Goal: Task Accomplishment & Management: Complete application form

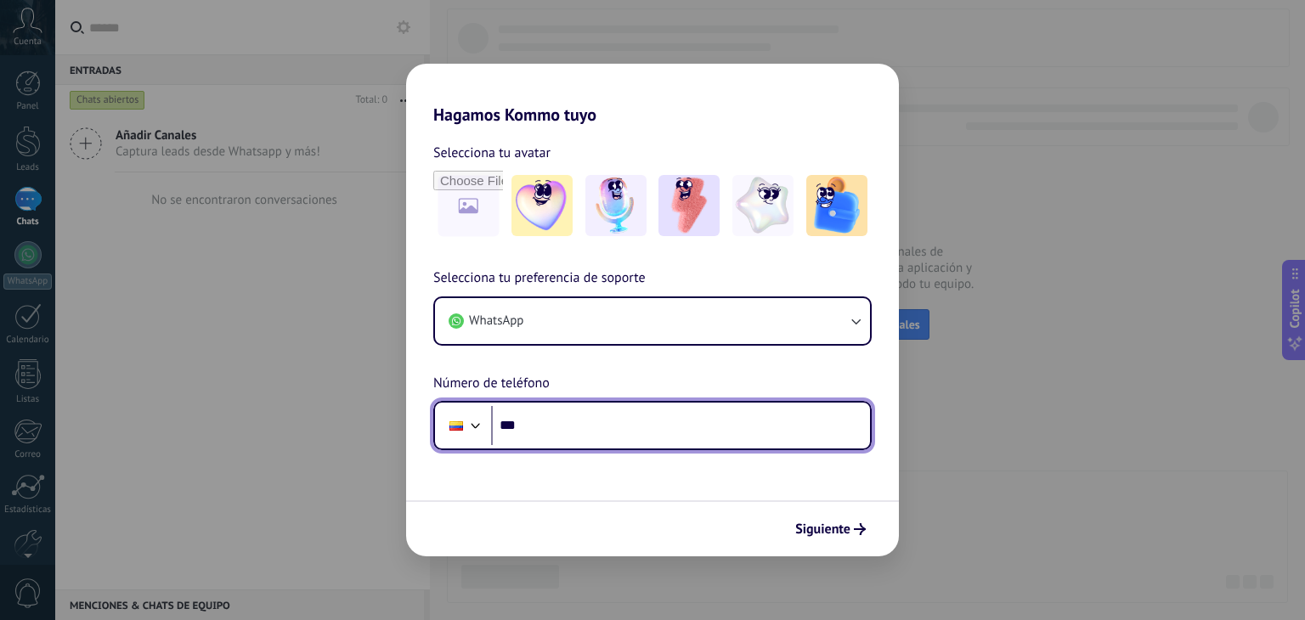
click at [748, 429] on input "***" at bounding box center [680, 425] width 379 height 39
click at [607, 442] on input "***" at bounding box center [680, 425] width 379 height 39
type input "**********"
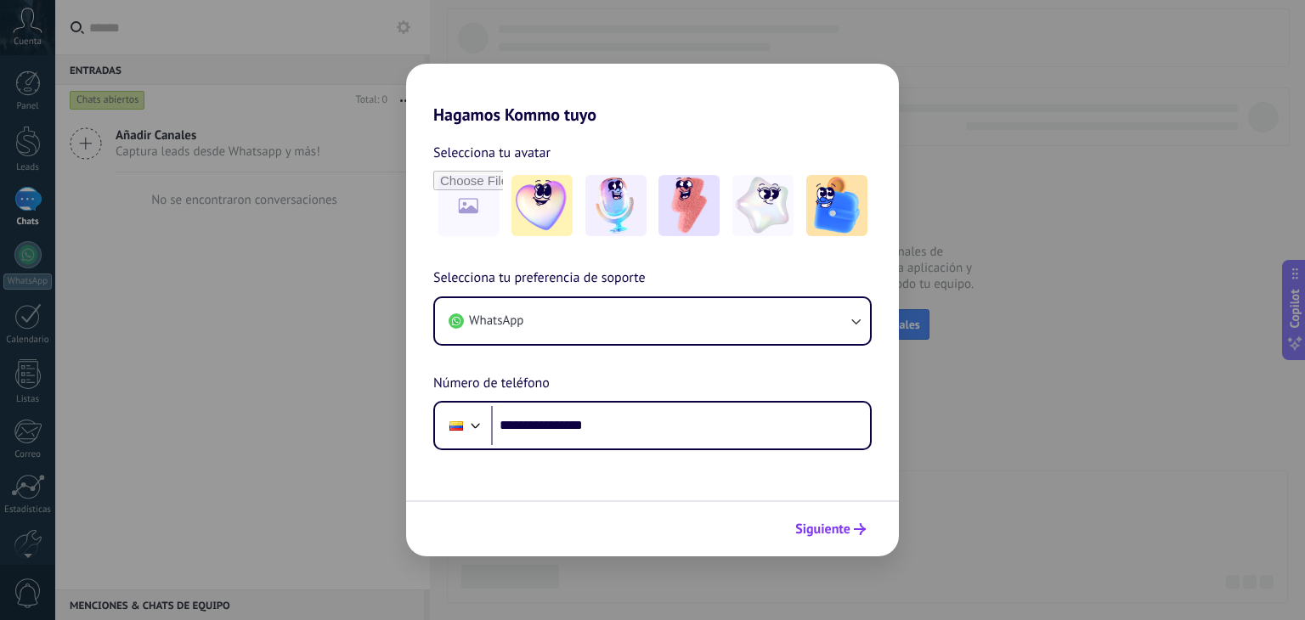
click at [865, 532] on button "Siguiente" at bounding box center [830, 529] width 86 height 29
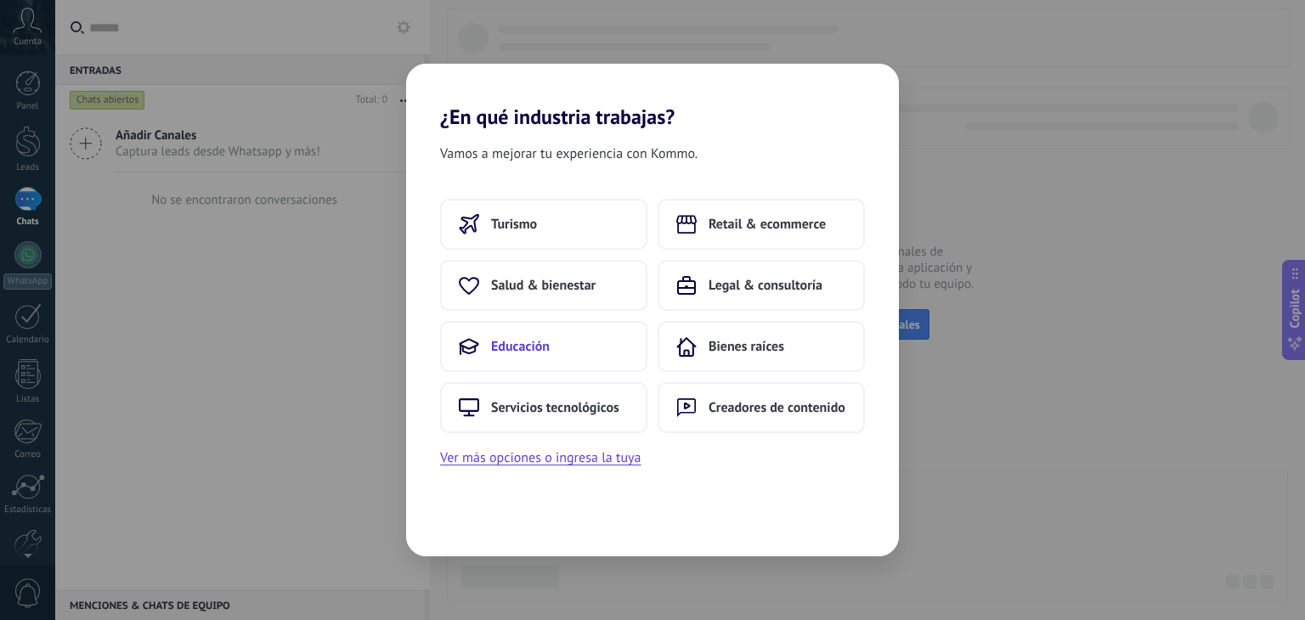
click at [544, 332] on button "Educación" at bounding box center [543, 346] width 207 height 51
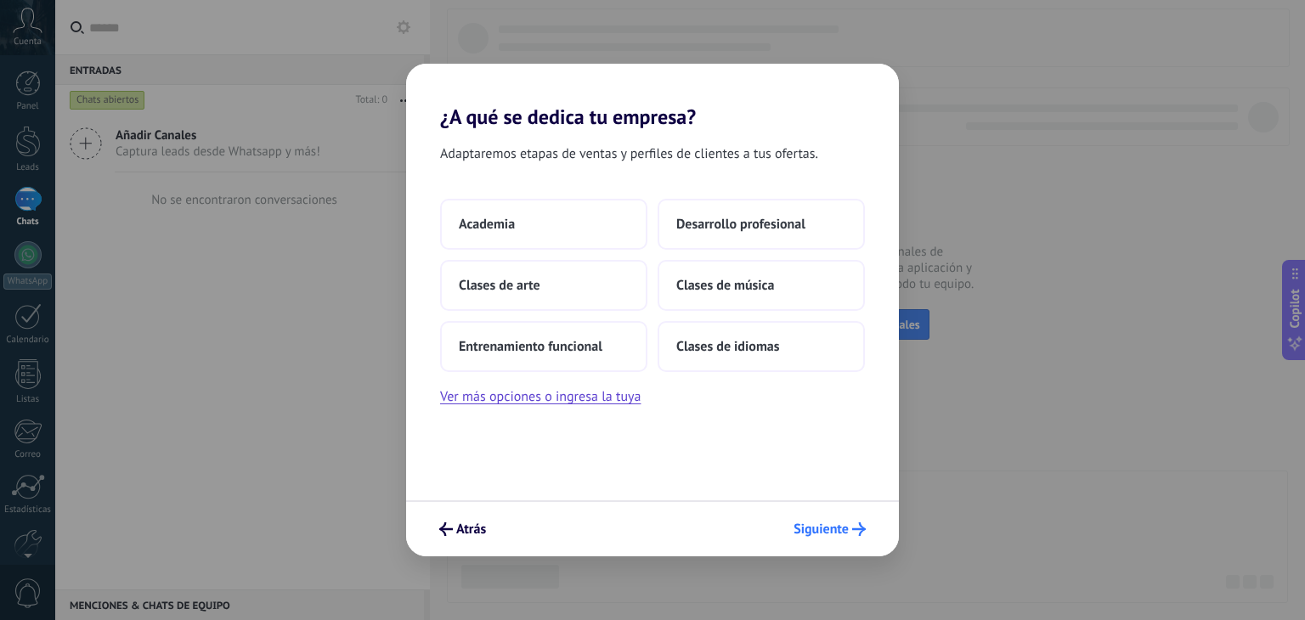
click at [824, 516] on button "Siguiente" at bounding box center [829, 529] width 87 height 29
click at [827, 523] on span "Siguiente" at bounding box center [820, 529] width 55 height 12
click at [732, 348] on span "Clases de idiomas" at bounding box center [727, 346] width 103 height 17
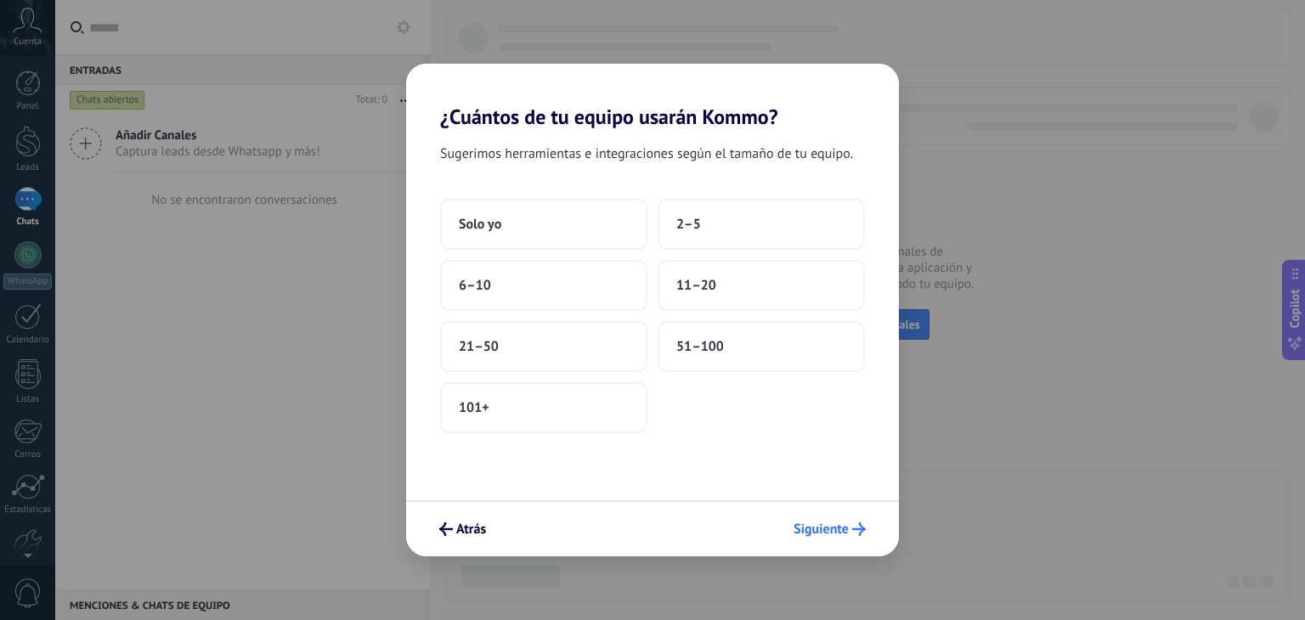
click at [829, 527] on span "Siguiente" at bounding box center [820, 529] width 55 height 12
click at [719, 279] on button "11–20" at bounding box center [760, 285] width 207 height 51
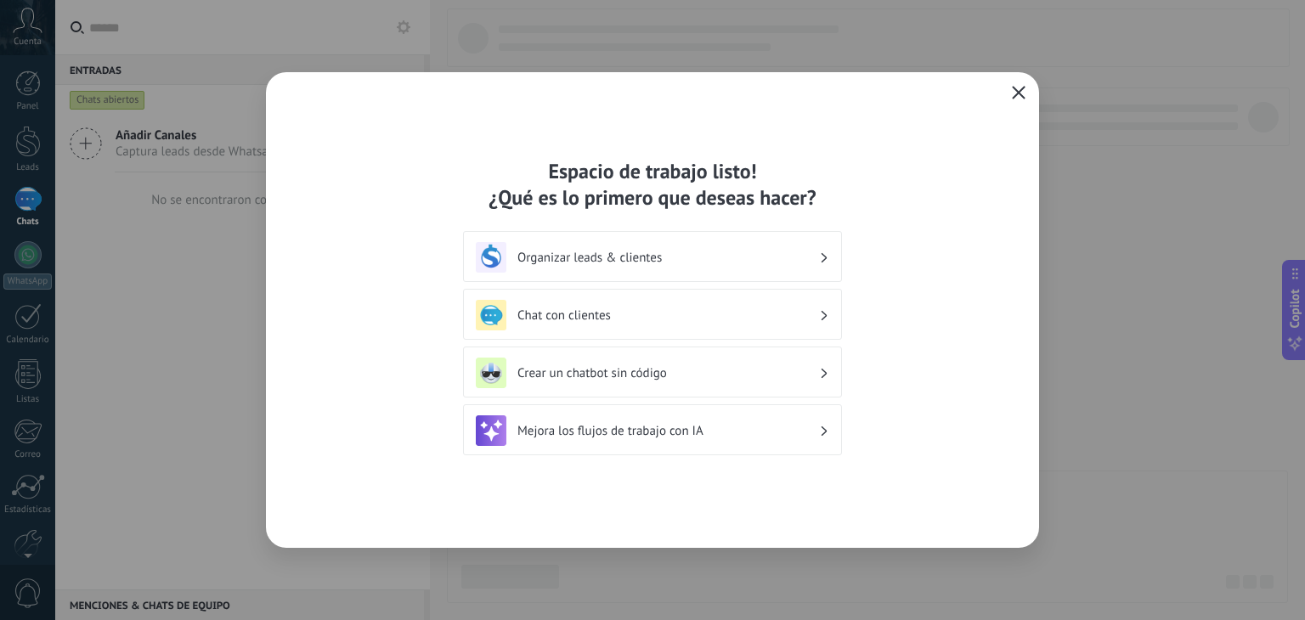
click at [1015, 89] on use "button" at bounding box center [1018, 92] width 13 height 13
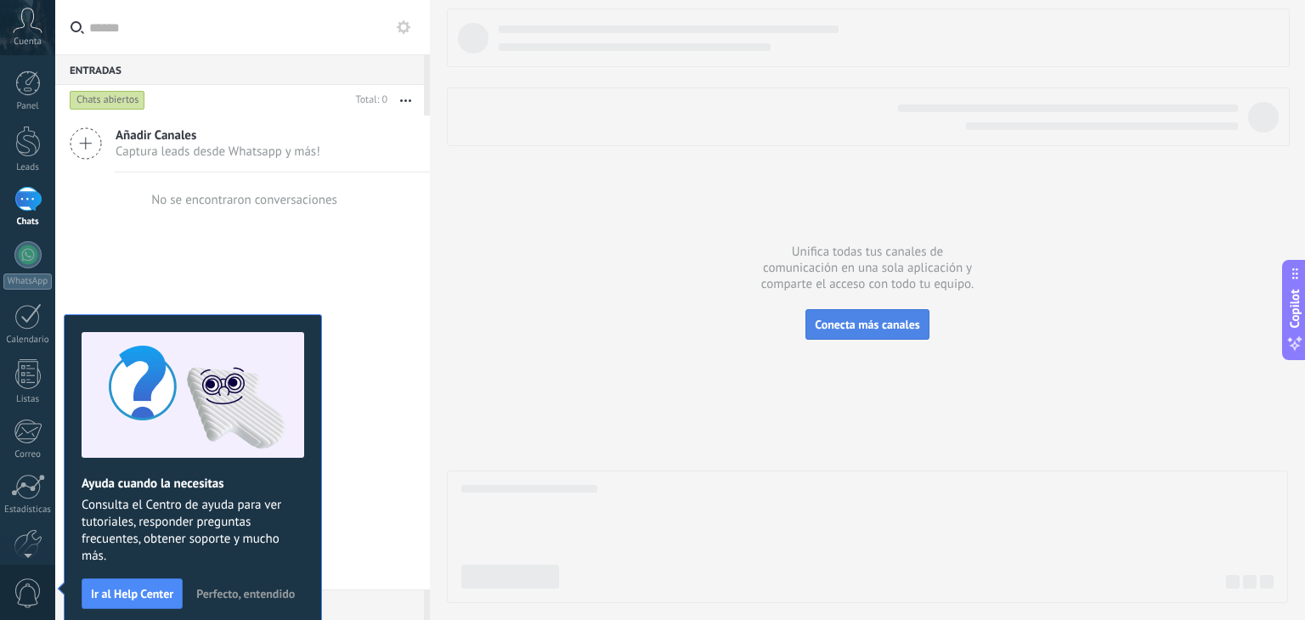
click at [843, 321] on span "Conecta más canales" at bounding box center [867, 324] width 104 height 15
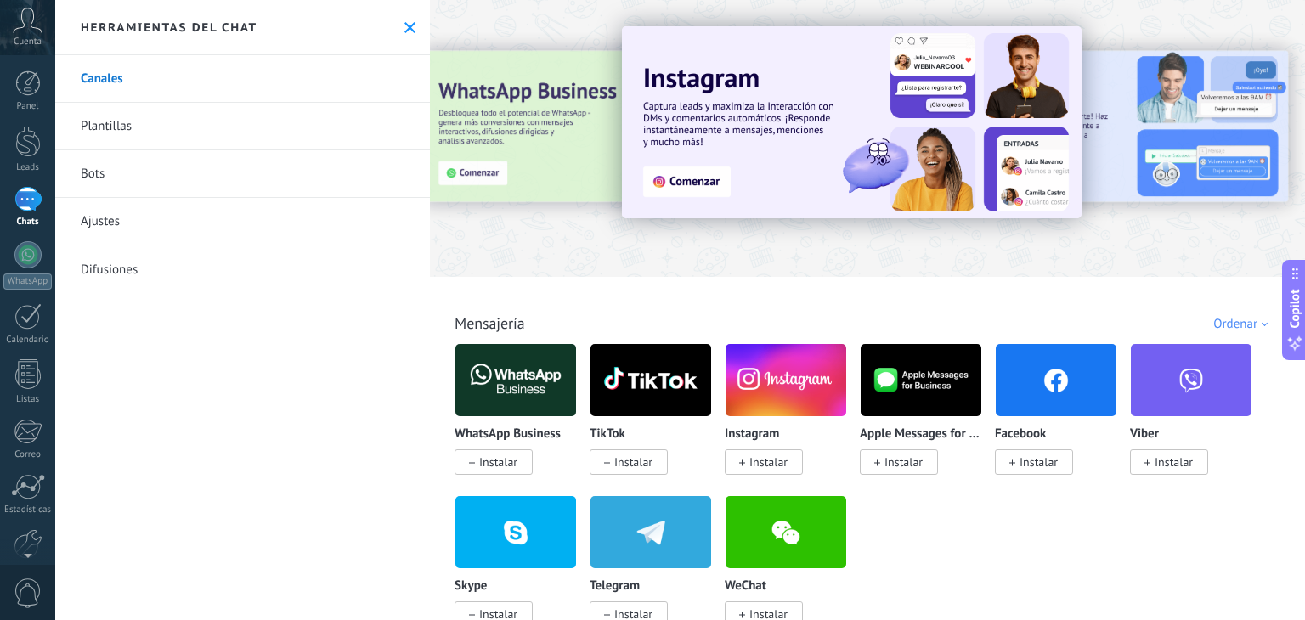
click at [20, 37] on span "Cuenta" at bounding box center [28, 42] width 28 height 11
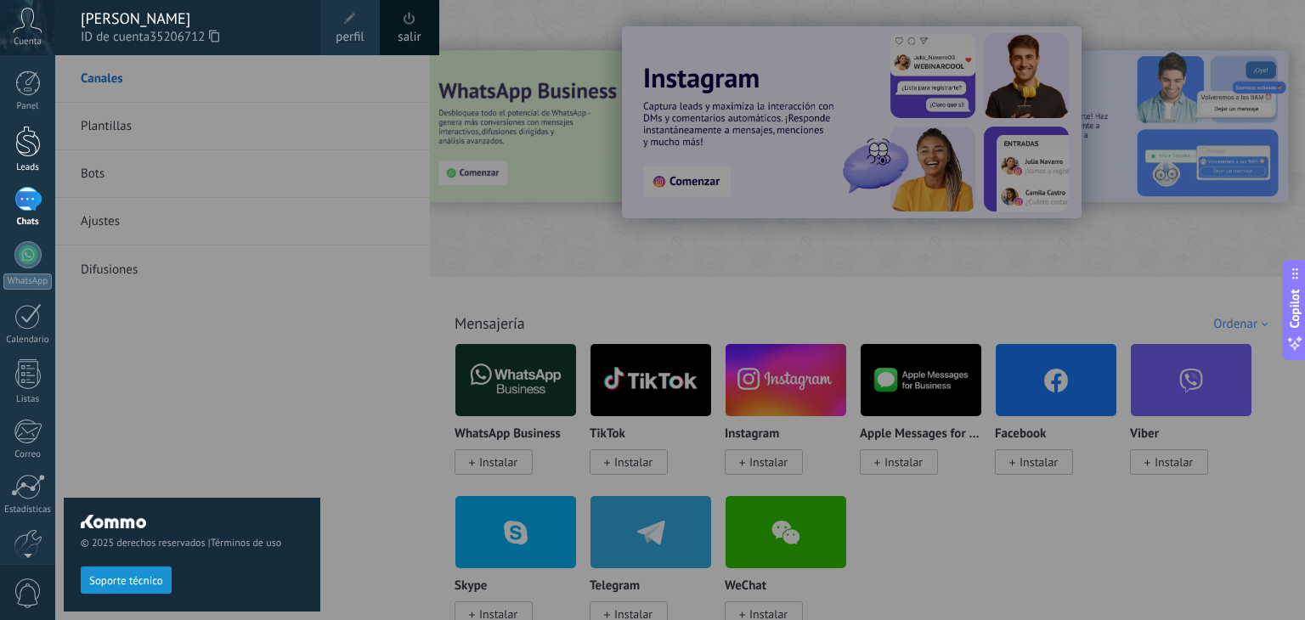
click at [13, 172] on div "Leads" at bounding box center [27, 167] width 49 height 11
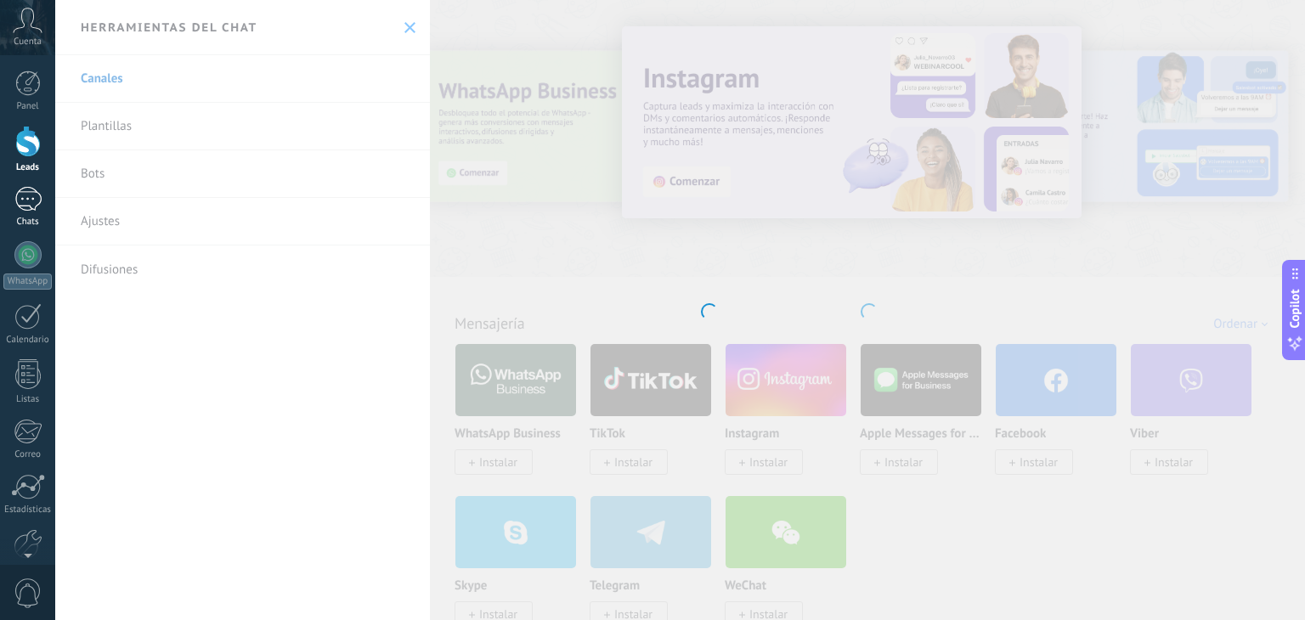
click at [26, 191] on div at bounding box center [27, 199] width 27 height 25
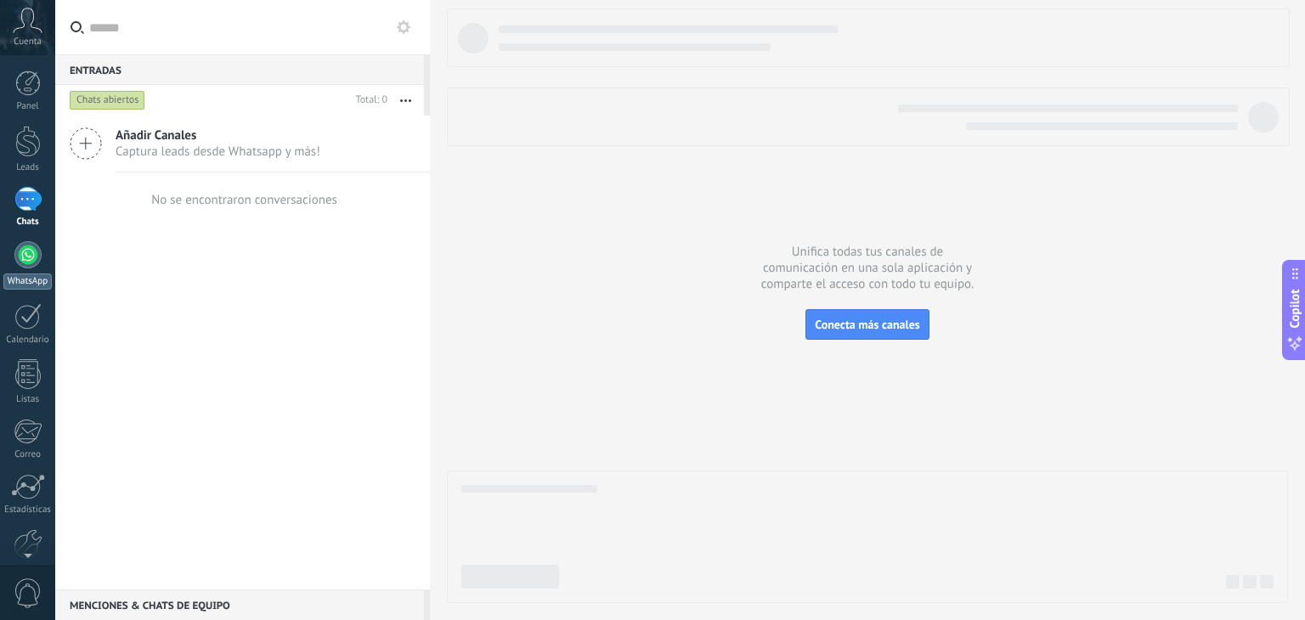
click at [20, 260] on div at bounding box center [27, 254] width 27 height 27
